Goal: Find contact information: Obtain details needed to contact an individual or organization

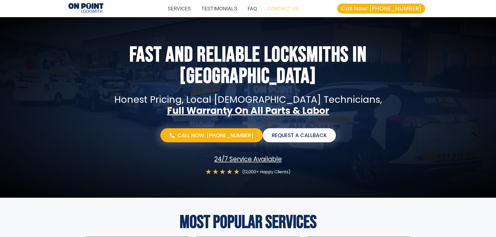
click at [282, 8] on link "CONTACT US" at bounding box center [283, 9] width 42 height 12
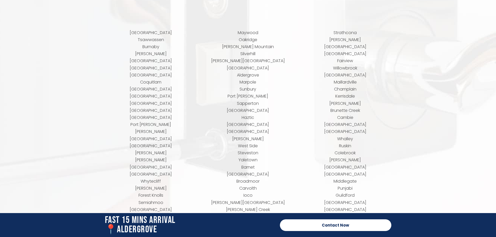
scroll to position [2113, 0]
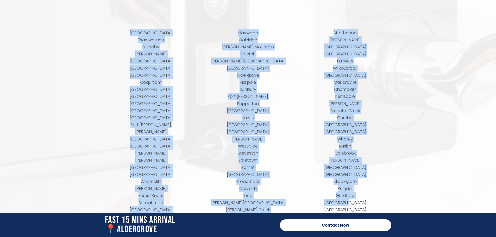
drag, startPoint x: 141, startPoint y: 25, endPoint x: 366, endPoint y: 200, distance: 284.7
click at [366, 200] on div "Richmond [GEOGRAPHIC_DATA] [GEOGRAPHIC_DATA] [GEOGRAPHIC_DATA] [GEOGRAPHIC_DATA…" at bounding box center [248, 164] width 292 height 275
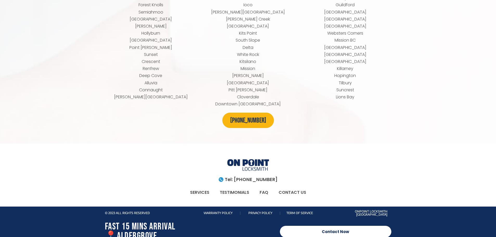
click at [348, 113] on div "[PHONE_NUMBER]" at bounding box center [248, 120] width 307 height 15
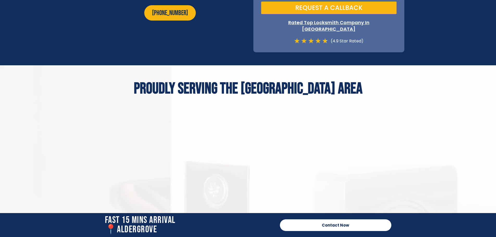
scroll to position [1922, 0]
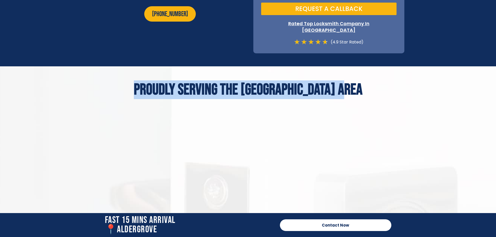
drag, startPoint x: 140, startPoint y: 80, endPoint x: 358, endPoint y: 86, distance: 217.4
click at [358, 86] on h2 "Proudly Serving The [GEOGRAPHIC_DATA] Area" at bounding box center [248, 90] width 307 height 16
click at [178, 83] on h2 "Proudly Serving The [GEOGRAPHIC_DATA] Area" at bounding box center [248, 90] width 307 height 16
drag, startPoint x: 367, startPoint y: 81, endPoint x: 131, endPoint y: 80, distance: 236.3
click at [131, 82] on h2 "Proudly Serving The [GEOGRAPHIC_DATA] Area" at bounding box center [248, 90] width 307 height 16
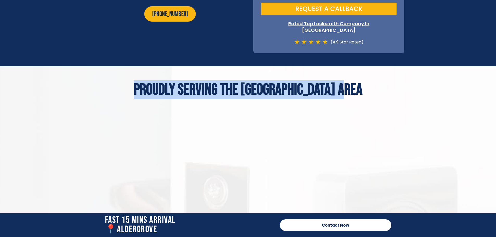
click at [354, 82] on h2 "Proudly Serving The [GEOGRAPHIC_DATA] Area" at bounding box center [248, 90] width 307 height 16
drag, startPoint x: 366, startPoint y: 81, endPoint x: 139, endPoint y: 69, distance: 227.2
click at [139, 88] on h2 "Proudly Serving The [GEOGRAPHIC_DATA] Area" at bounding box center [248, 90] width 307 height 16
drag, startPoint x: 140, startPoint y: 84, endPoint x: 369, endPoint y: 83, distance: 229.8
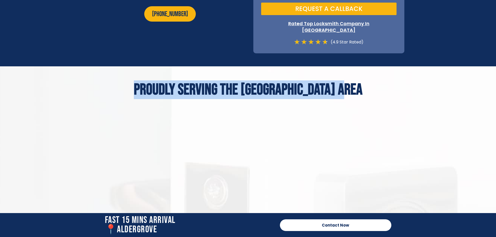
click at [369, 83] on h2 "Proudly Serving The [GEOGRAPHIC_DATA] Area" at bounding box center [248, 90] width 307 height 16
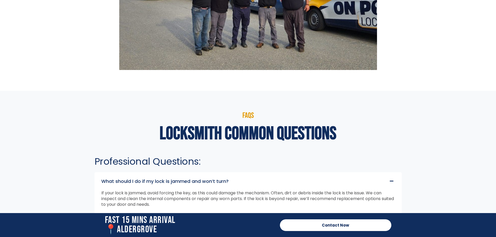
scroll to position [1337, 0]
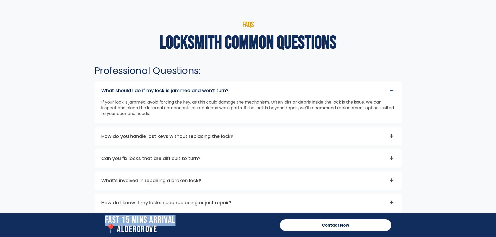
drag, startPoint x: 104, startPoint y: 218, endPoint x: 192, endPoint y: 222, distance: 87.9
click at [192, 222] on div "Fast 15 Mins Arrival 📍aldergrove" at bounding box center [189, 225] width 175 height 24
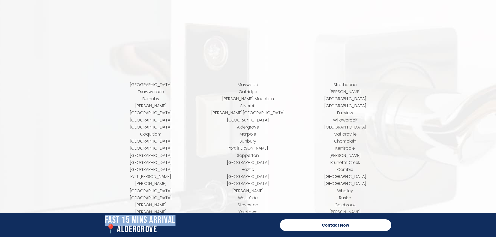
scroll to position [2197, 0]
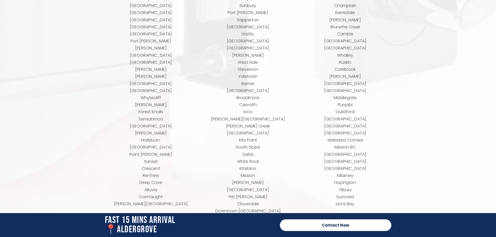
click at [318, 205] on div "[GEOGRAPHIC_DATA][PERSON_NAME] [GEOGRAPHIC_DATA] [GEOGRAPHIC_DATA] [GEOGRAPHIC_…" at bounding box center [345, 80] width 97 height 275
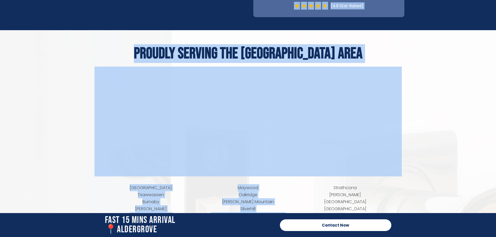
scroll to position [1951, 0]
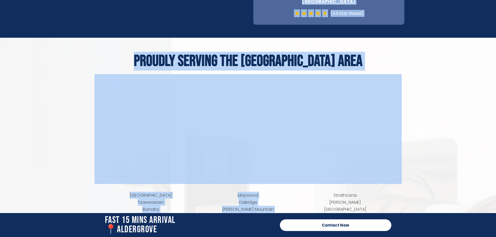
drag, startPoint x: 279, startPoint y: 206, endPoint x: 136, endPoint y: 25, distance: 230.0
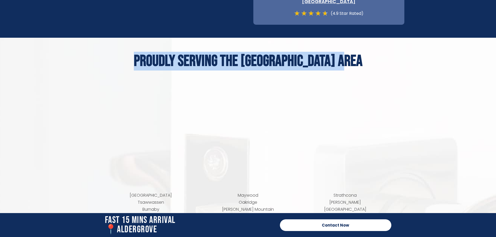
drag, startPoint x: 362, startPoint y: 59, endPoint x: 135, endPoint y: 57, distance: 227.5
click at [135, 57] on h2 "Proudly Serving The [GEOGRAPHIC_DATA] Area" at bounding box center [248, 61] width 307 height 16
click at [285, 57] on h2 "Proudly Serving The [GEOGRAPHIC_DATA] Area" at bounding box center [248, 61] width 307 height 16
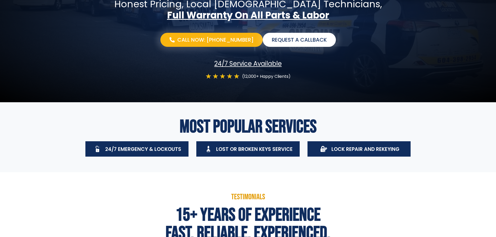
scroll to position [0, 0]
